Goal: Register for event/course

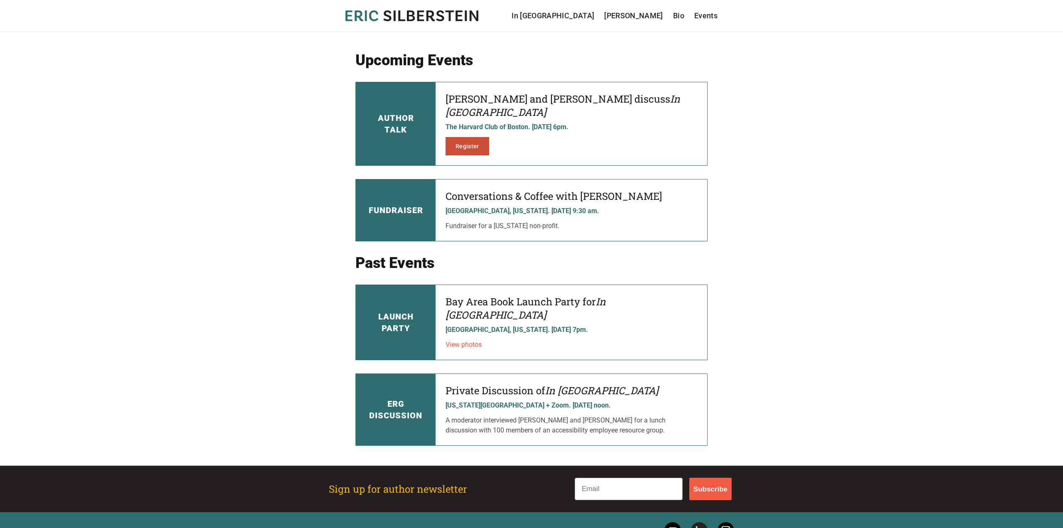
click at [468, 137] on link "Register" at bounding box center [468, 146] width 44 height 18
click at [475, 137] on link "Register" at bounding box center [468, 146] width 44 height 18
click at [420, 186] on div "Fundraiser" at bounding box center [396, 209] width 80 height 61
click at [480, 206] on p "Needham, Massachusetts. November 5, 2025 @ 9:30 am." at bounding box center [572, 211] width 252 height 10
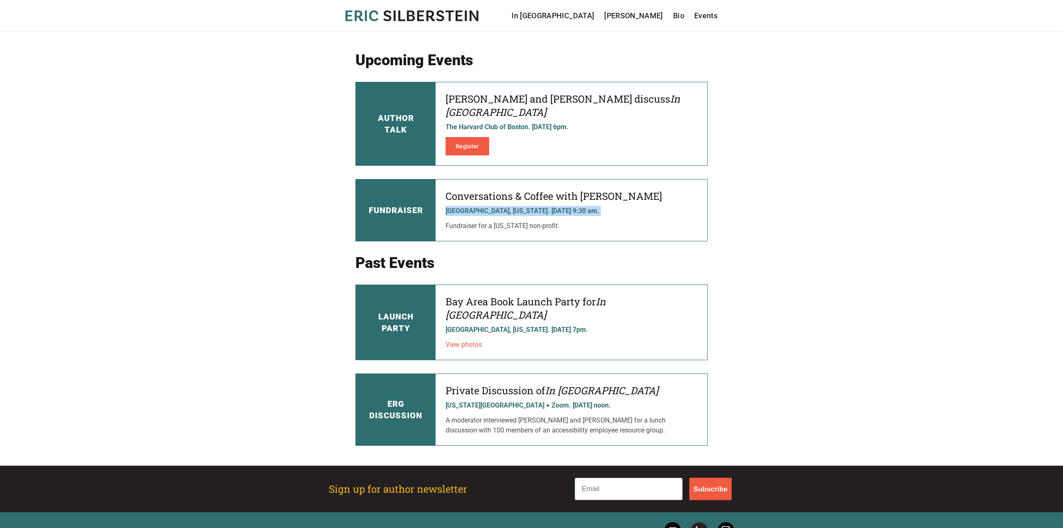
click at [480, 206] on p "Needham, Massachusetts. November 5, 2025 @ 9:30 am." at bounding box center [572, 211] width 252 height 10
click at [540, 222] on div "Conversations & Coffee with Eric Silberstein Needham, Massachusetts. November 5…" at bounding box center [572, 209] width 272 height 61
click at [562, 221] on p "Fundraiser for a [US_STATE] non-profit." at bounding box center [572, 226] width 252 height 10
drag, startPoint x: 562, startPoint y: 213, endPoint x: 457, endPoint y: 174, distance: 112.5
click at [457, 179] on div "Conversations & Coffee with Eric Silberstein Needham, Massachusetts. November 5…" at bounding box center [572, 209] width 272 height 61
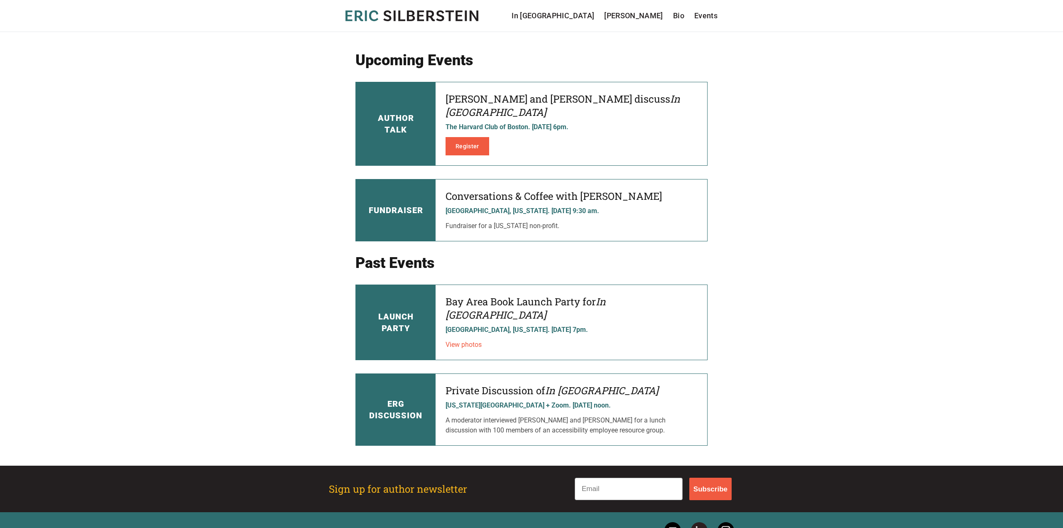
click at [460, 189] on h4 "Conversations & Coffee with Eric Silberstein" at bounding box center [572, 195] width 252 height 13
click at [458, 189] on h4 "Conversations & Coffee with Eric Silberstein" at bounding box center [572, 195] width 252 height 13
drag, startPoint x: 458, startPoint y: 184, endPoint x: 613, endPoint y: 200, distance: 155.3
click at [613, 200] on div "Conversations & Coffee with Eric Silberstein Needham, Massachusetts. November 5…" at bounding box center [572, 209] width 272 height 61
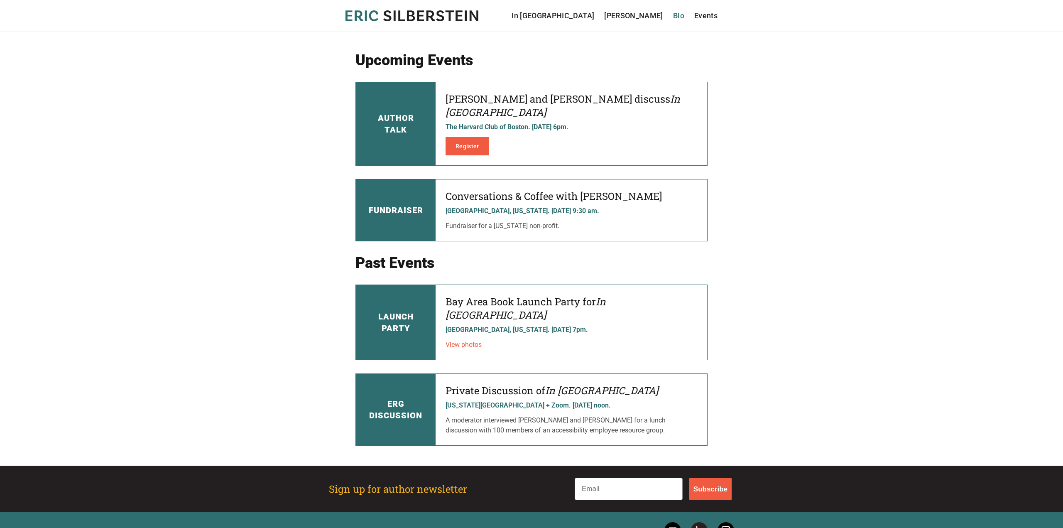
click at [673, 17] on link "Bio" at bounding box center [678, 16] width 11 height 12
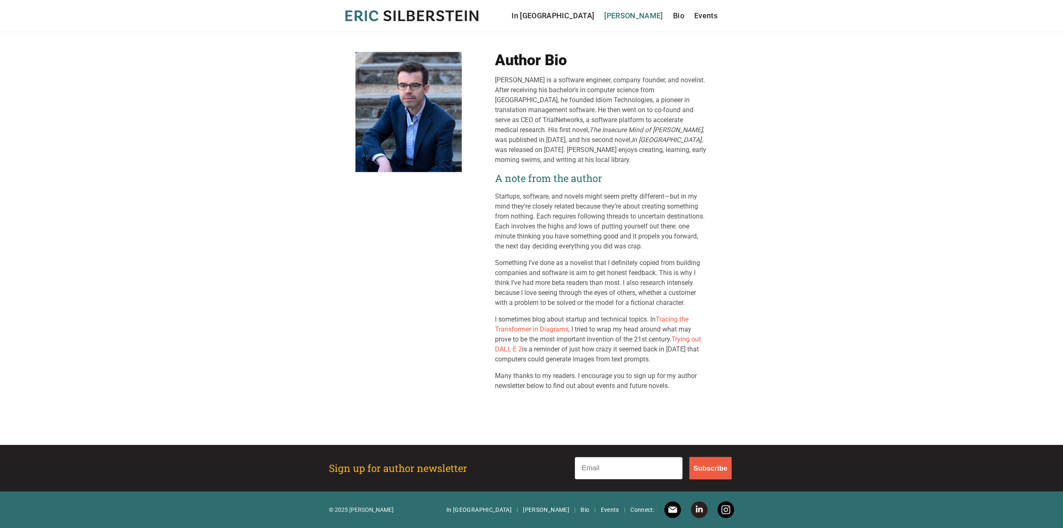
click at [641, 17] on link "[PERSON_NAME]" at bounding box center [633, 16] width 59 height 12
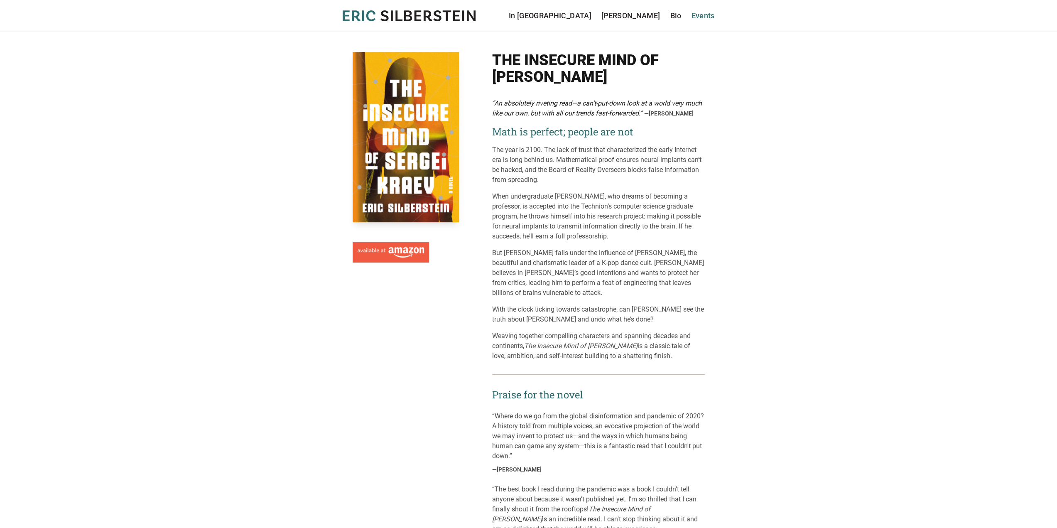
click at [709, 20] on link "Events" at bounding box center [702, 16] width 23 height 12
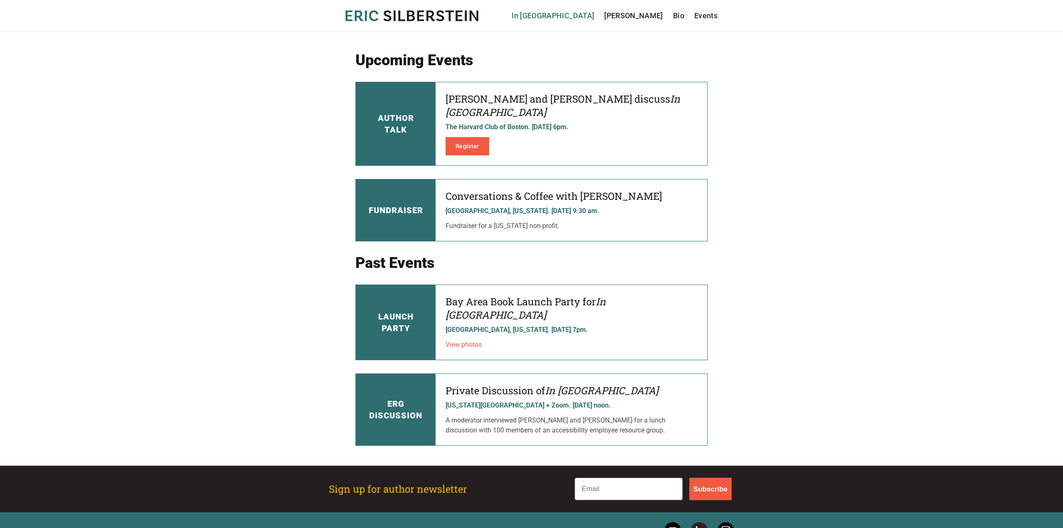
click at [594, 17] on link "In [GEOGRAPHIC_DATA]" at bounding box center [553, 16] width 83 height 12
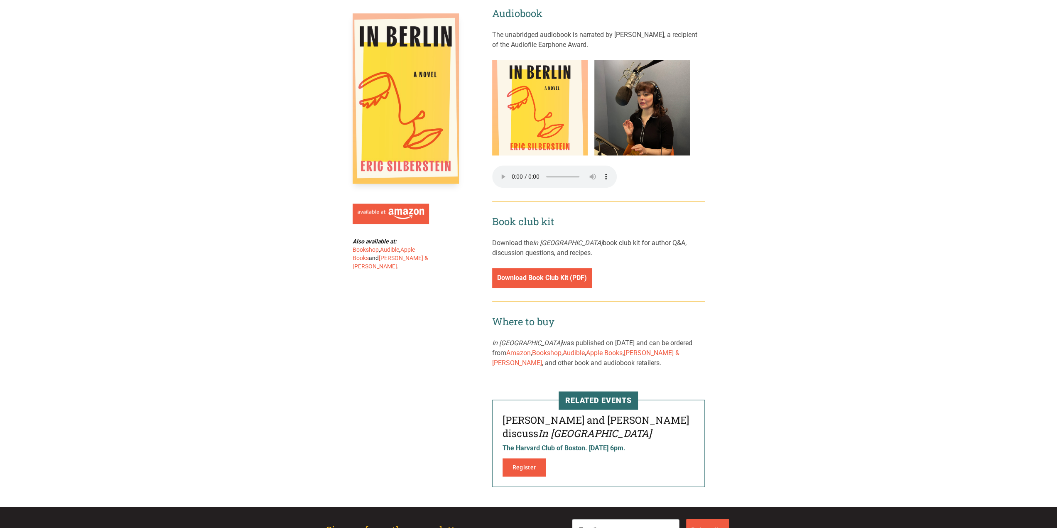
scroll to position [1008, 0]
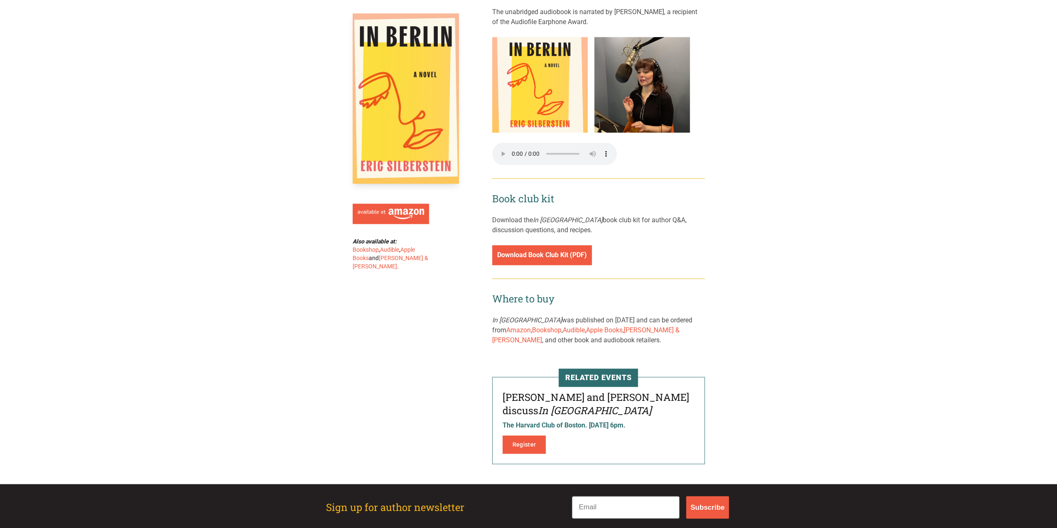
click at [591, 390] on h4 "[PERSON_NAME] and [PERSON_NAME] discuss In [GEOGRAPHIC_DATA]" at bounding box center [599, 403] width 192 height 27
